Goal: Check status: Check status

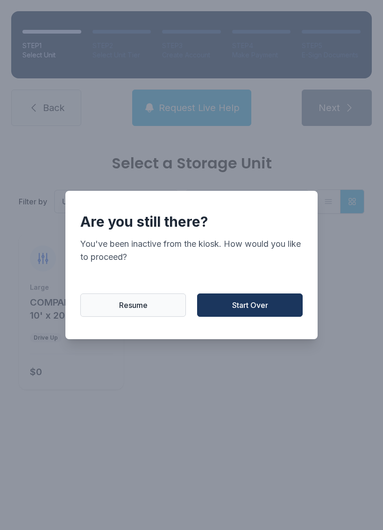
click at [238, 303] on button "Start Over" at bounding box center [249, 305] width 105 height 23
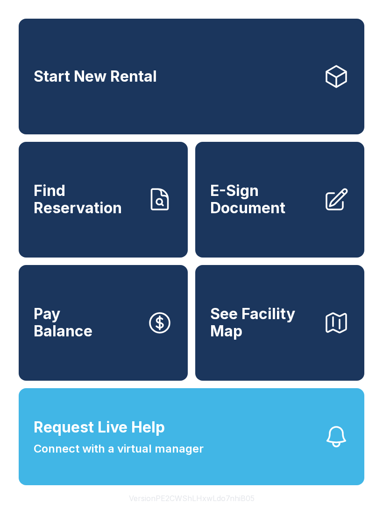
click at [92, 484] on button "Request Live Help Connect with a virtual manager" at bounding box center [191, 436] width 345 height 97
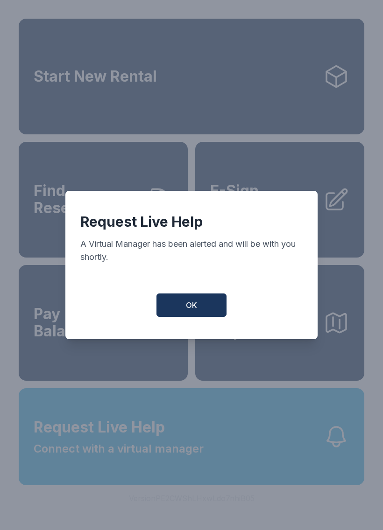
click at [195, 308] on span "OK" at bounding box center [191, 305] width 11 height 11
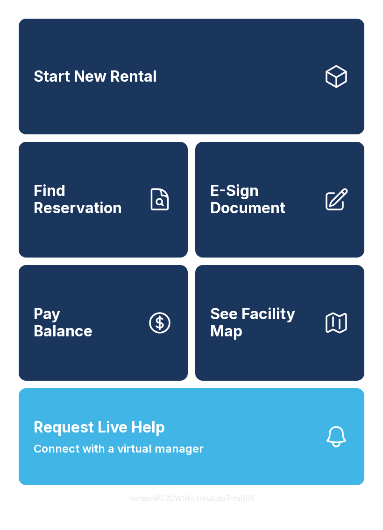
click at [81, 217] on span "Find Reservation" at bounding box center [86, 199] width 105 height 34
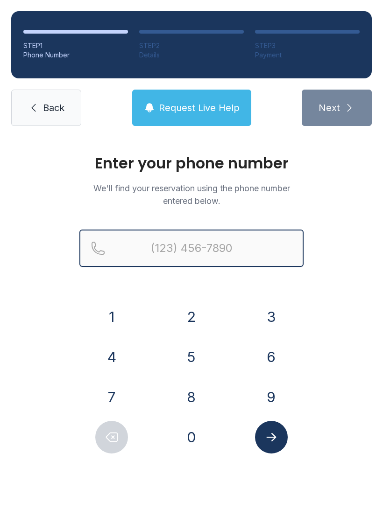
click at [169, 250] on input "Reservation phone number" at bounding box center [191, 248] width 224 height 37
type input "[PHONE_NUMBER]"
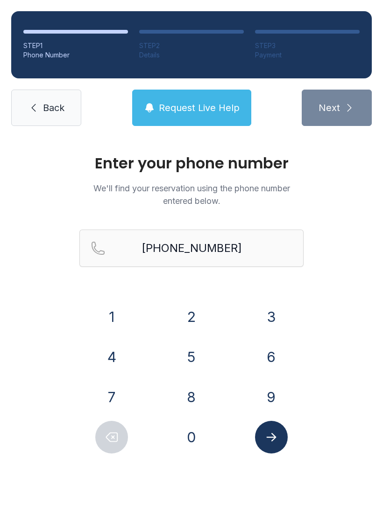
click at [236, 451] on div "1 2 3 4 5 6 7 8 9 0" at bounding box center [191, 377] width 224 height 153
click at [175, 112] on span "Request Live Help" at bounding box center [199, 107] width 81 height 13
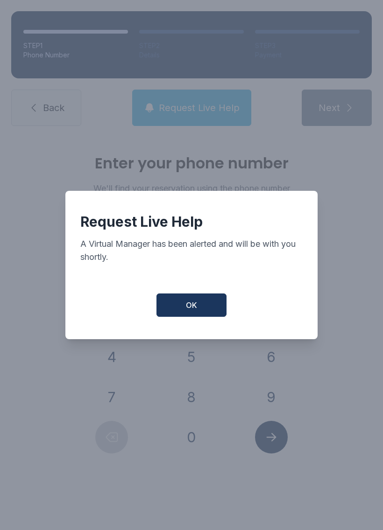
click at [175, 310] on button "OK" at bounding box center [191, 305] width 70 height 23
